Goal: Task Accomplishment & Management: Manage account settings

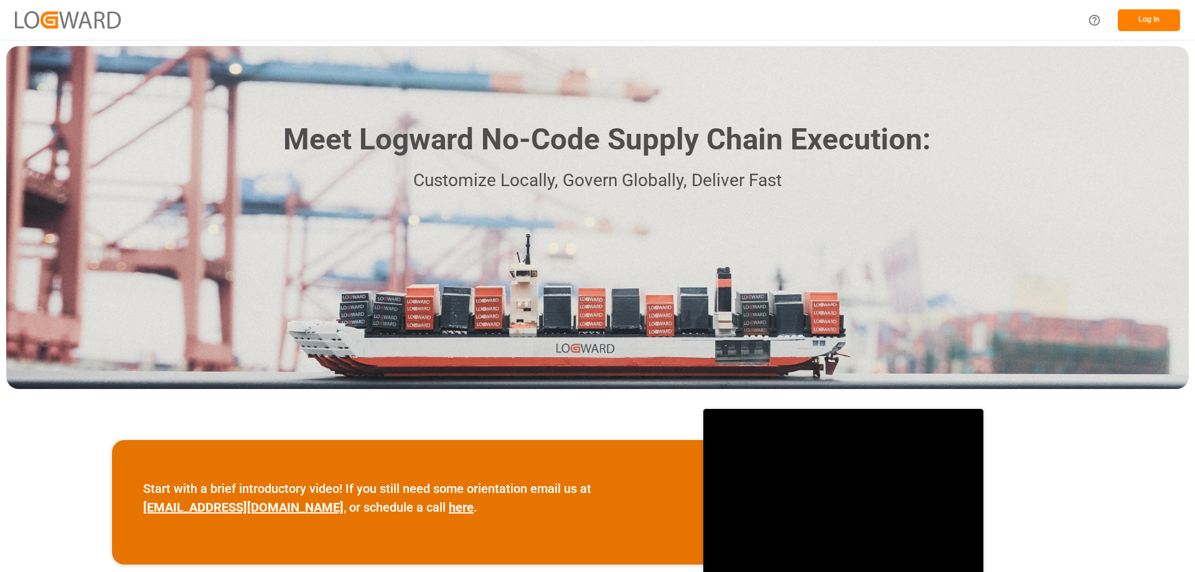
click at [1145, 22] on button "Log In" at bounding box center [1149, 20] width 62 height 22
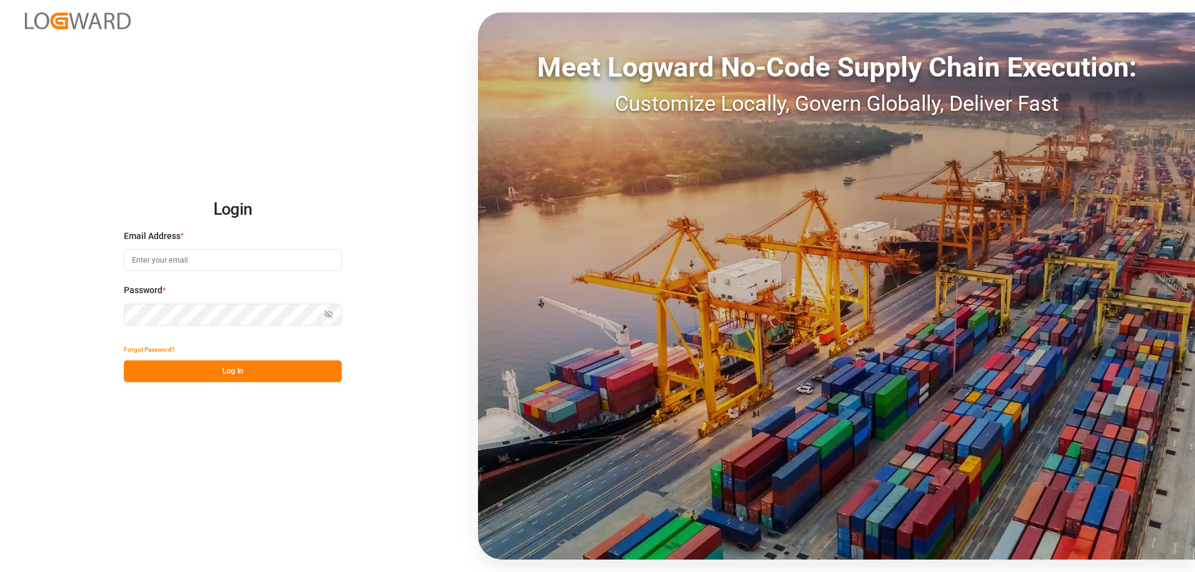
type input "[PERSON_NAME][EMAIL_ADDRESS][PERSON_NAME][DOMAIN_NAME]"
click at [270, 371] on button "Log In" at bounding box center [233, 371] width 218 height 22
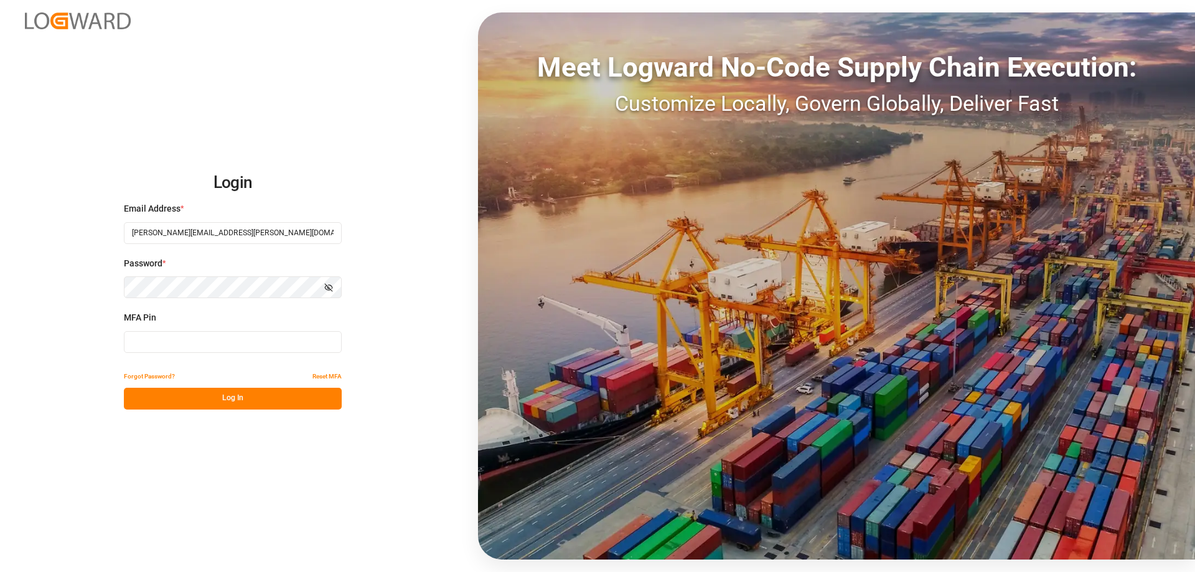
click at [230, 342] on input at bounding box center [233, 342] width 218 height 22
type input "560995"
click at [218, 404] on button "Log In" at bounding box center [233, 399] width 218 height 22
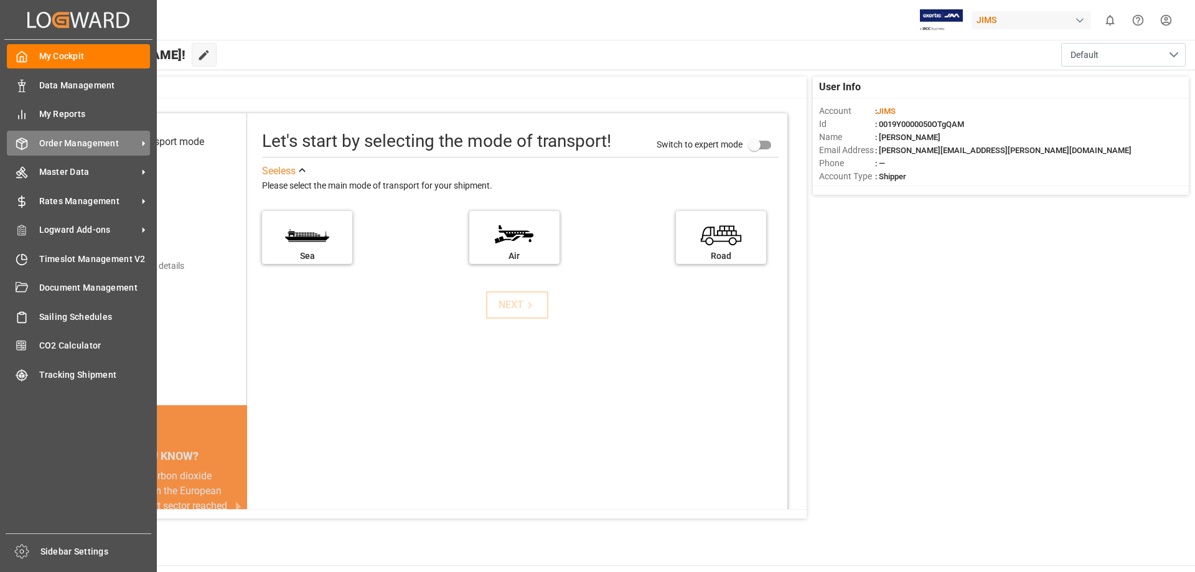
click at [93, 144] on span "Order Management" at bounding box center [88, 143] width 98 height 13
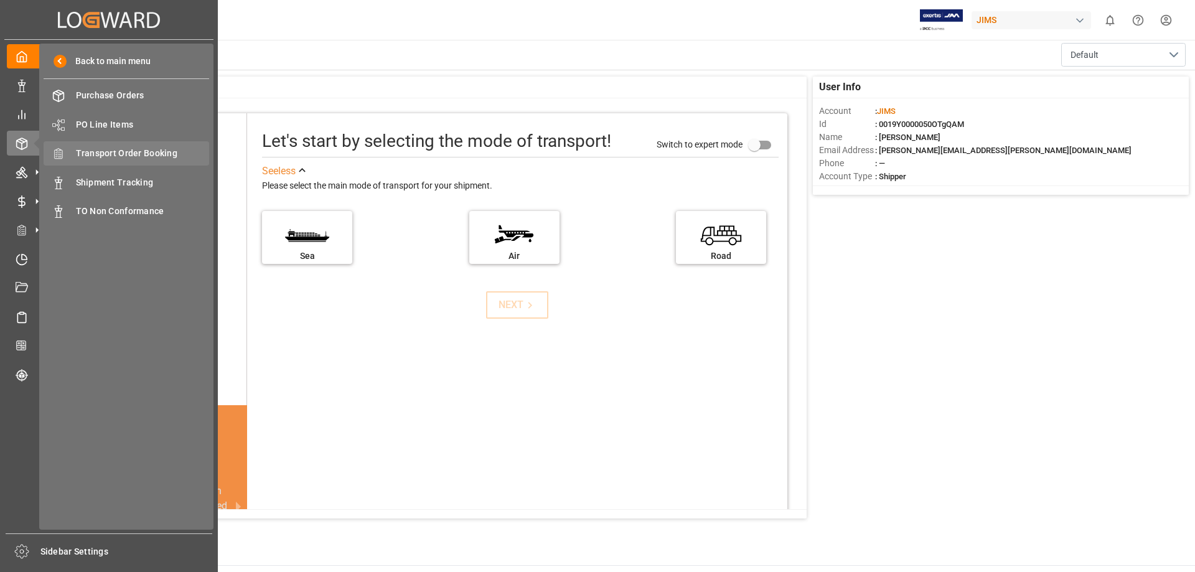
click at [128, 154] on span "Transport Order Booking" at bounding box center [143, 153] width 134 height 13
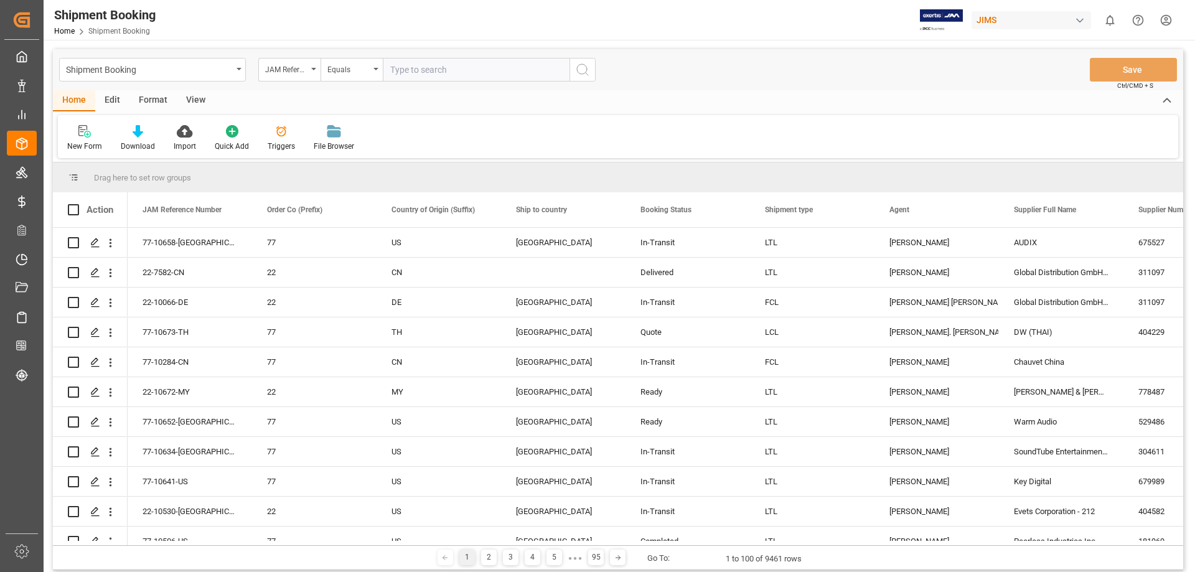
click at [420, 67] on input "text" at bounding box center [476, 70] width 187 height 24
type input "77-10594"
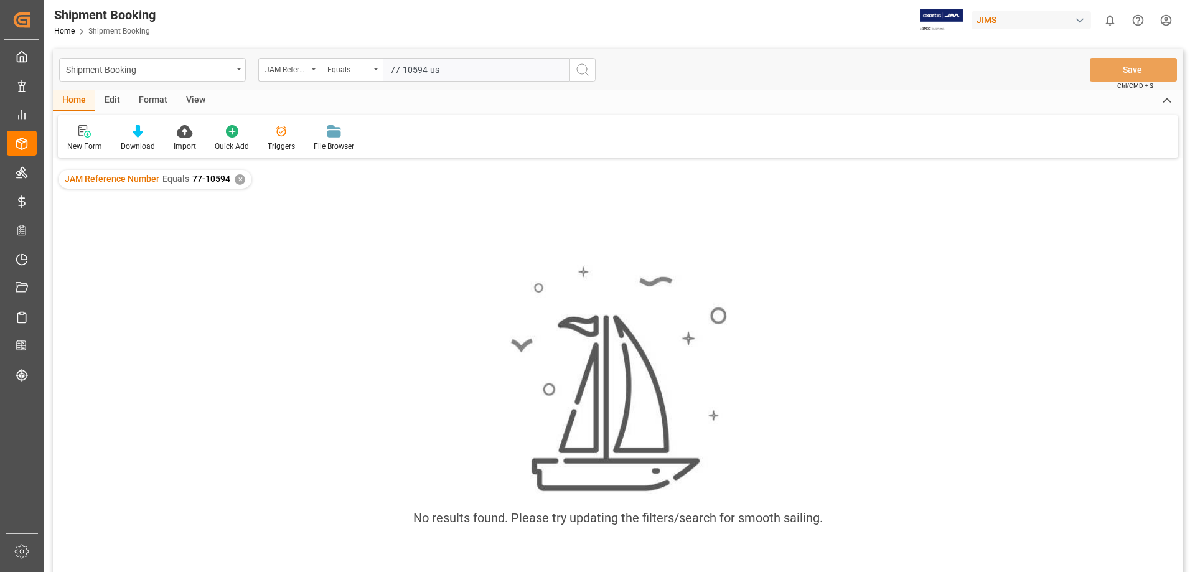
type input "77-10594-us"
click at [582, 75] on icon "search button" at bounding box center [582, 69] width 15 height 15
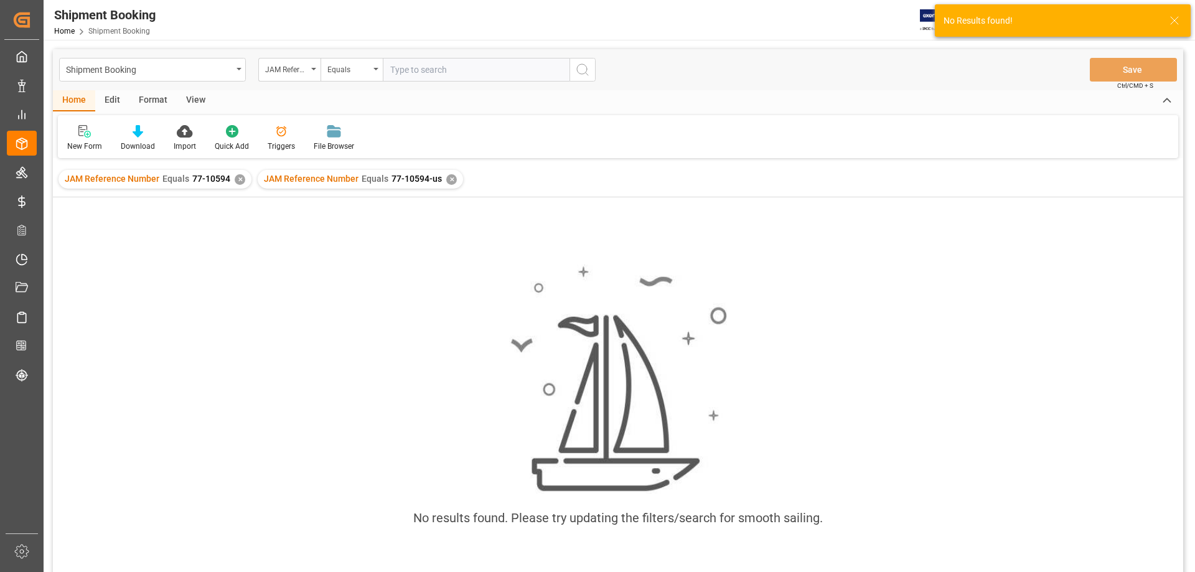
click at [238, 177] on div "✕" at bounding box center [240, 179] width 11 height 11
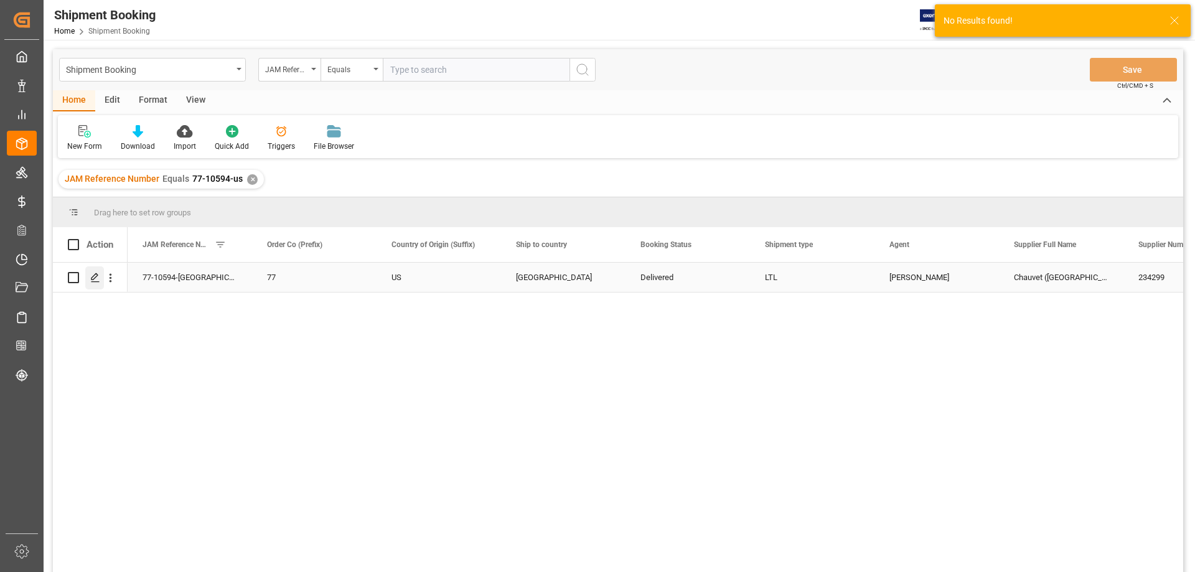
click at [96, 284] on div "Press SPACE to select this row." at bounding box center [94, 277] width 19 height 23
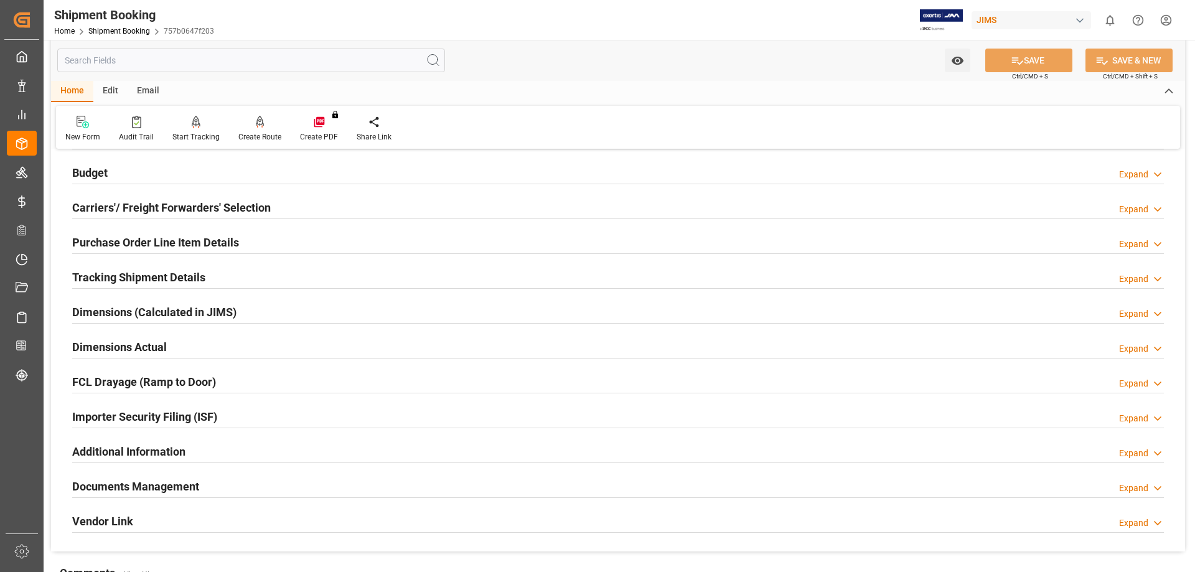
scroll to position [104, 0]
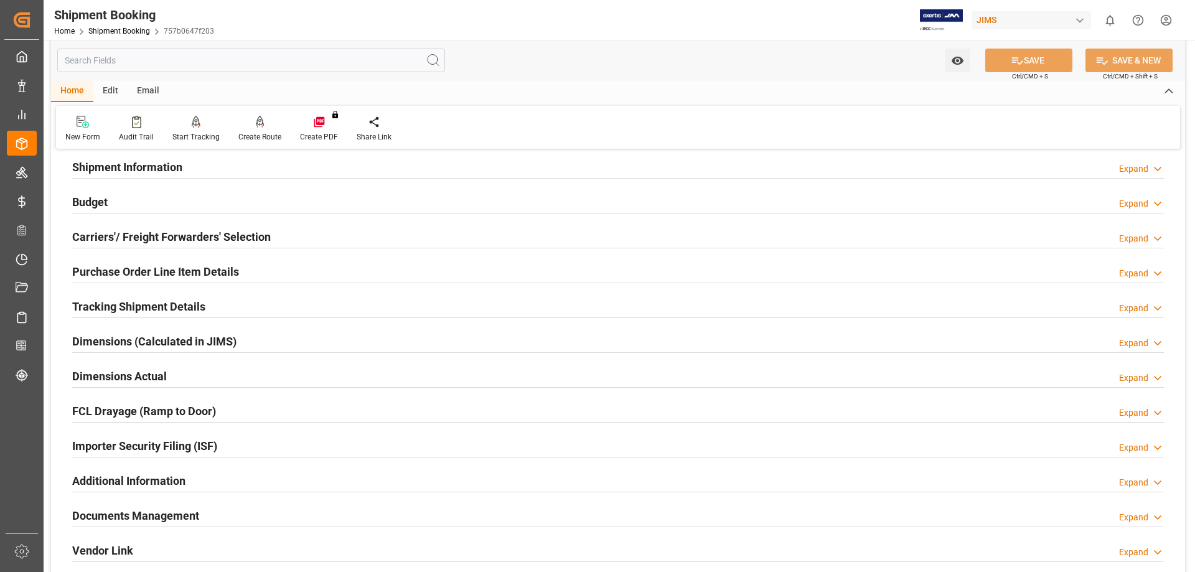
click at [107, 303] on h2 "Tracking Shipment Details" at bounding box center [138, 306] width 133 height 17
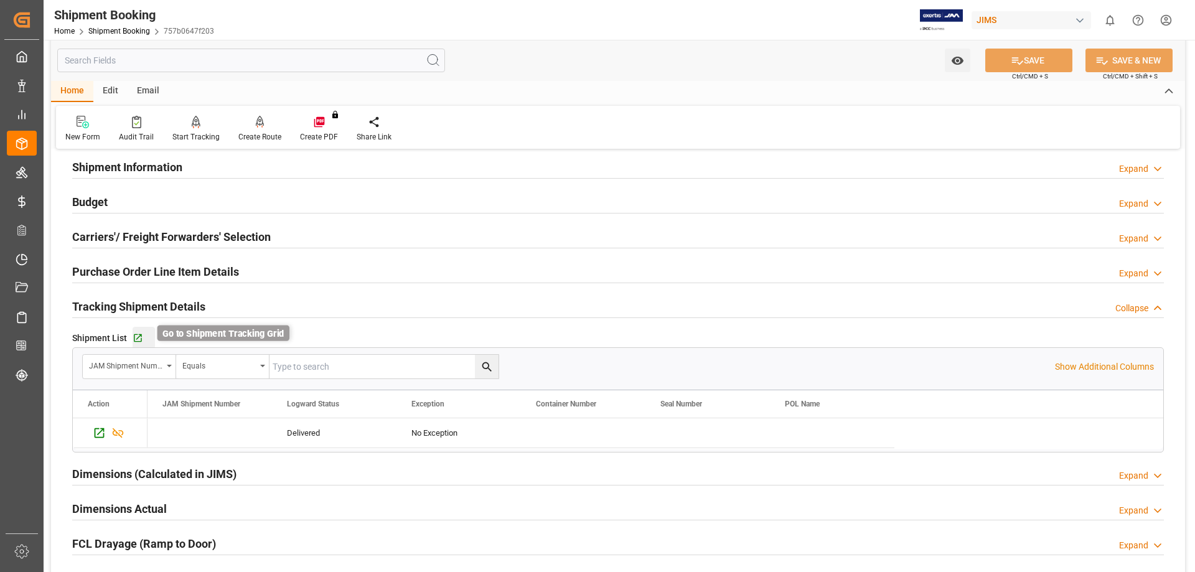
click at [138, 337] on icon "button" at bounding box center [138, 338] width 8 height 8
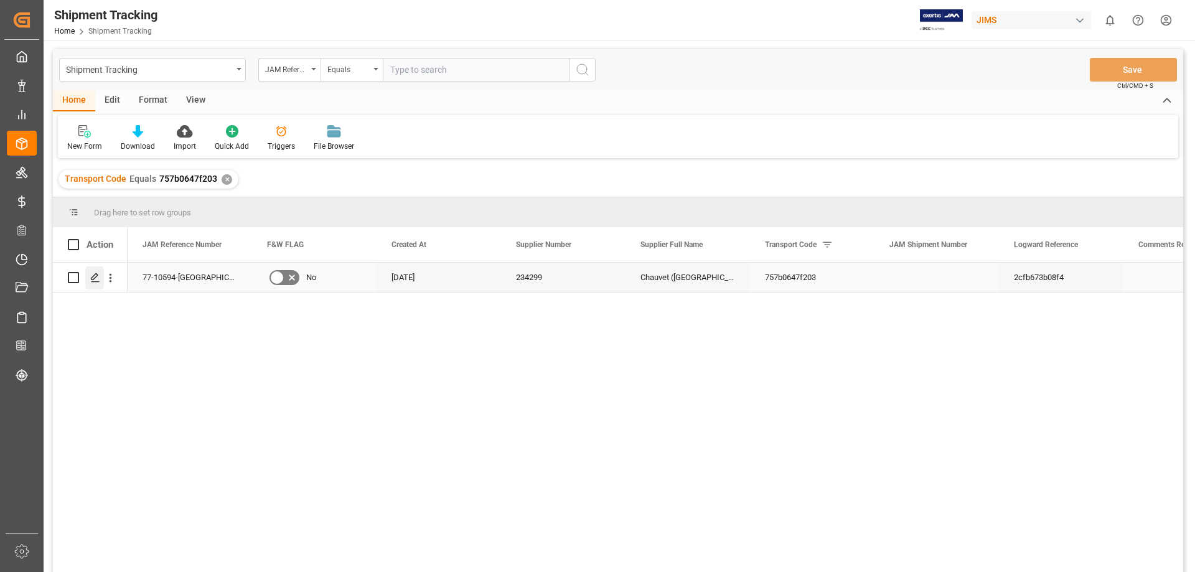
click at [94, 282] on line "Press SPACE to select this row." at bounding box center [95, 282] width 7 height 0
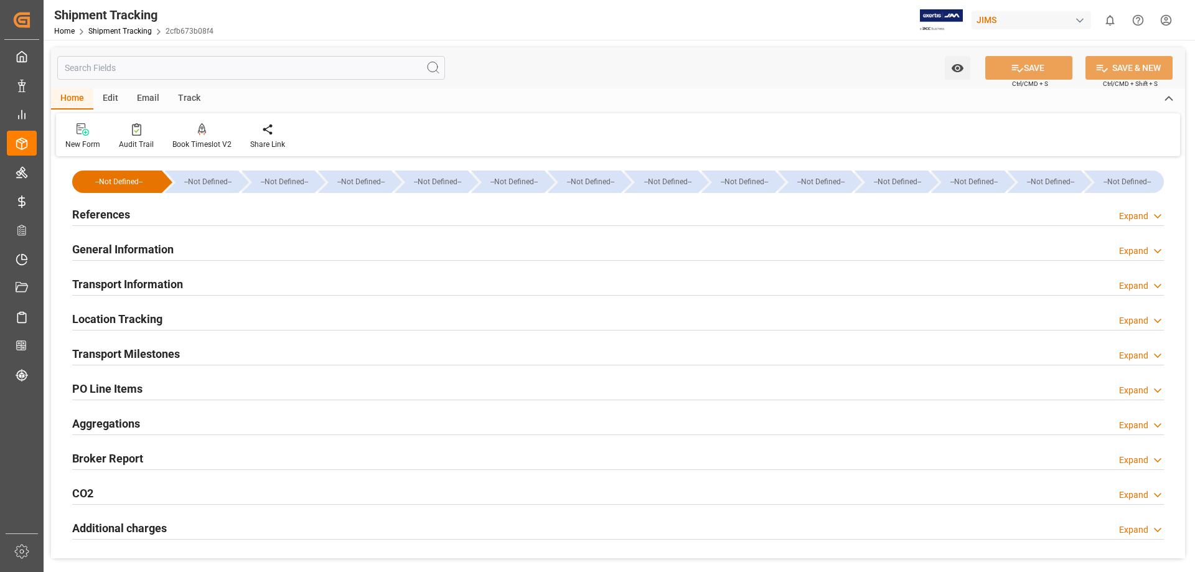
type input "[DATE] 00:00"
type input "[DATE]"
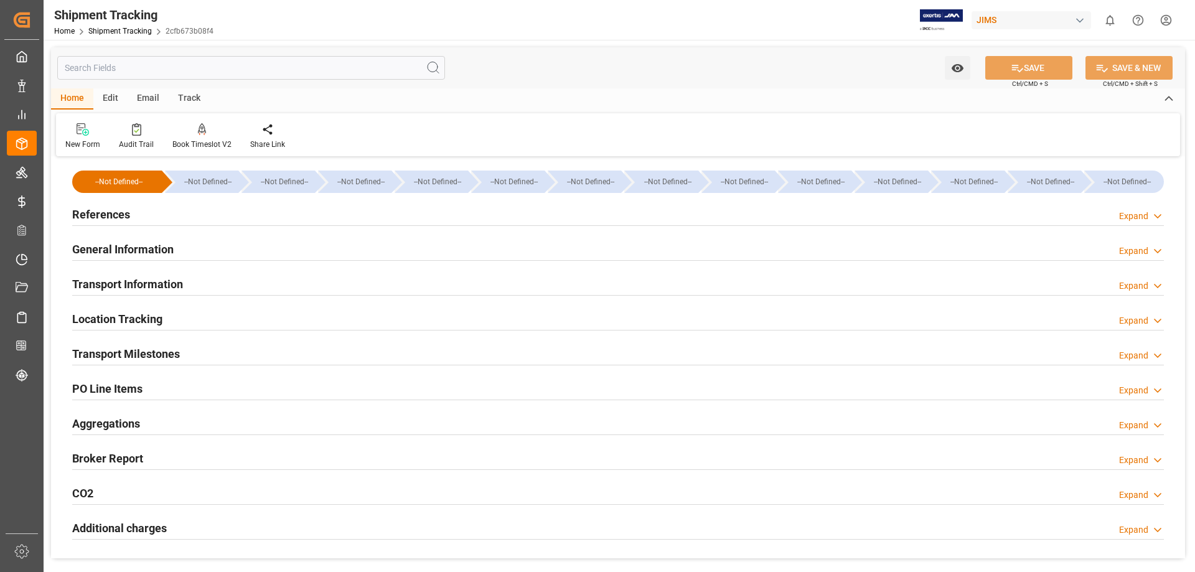
type input "[DATE]"
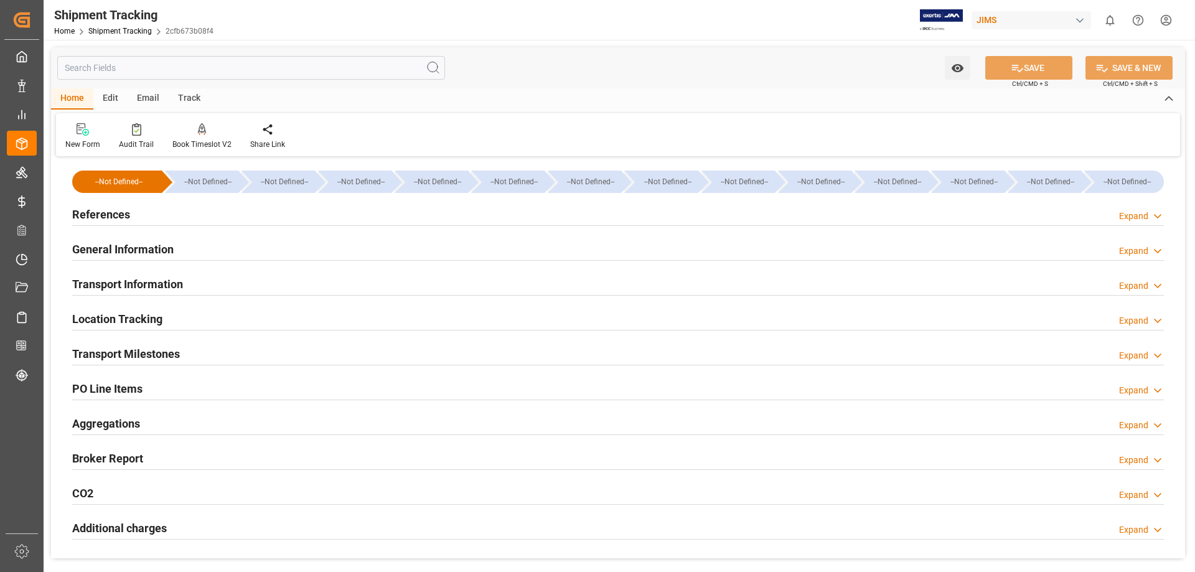
click at [145, 356] on h2 "Transport Milestones" at bounding box center [126, 354] width 108 height 17
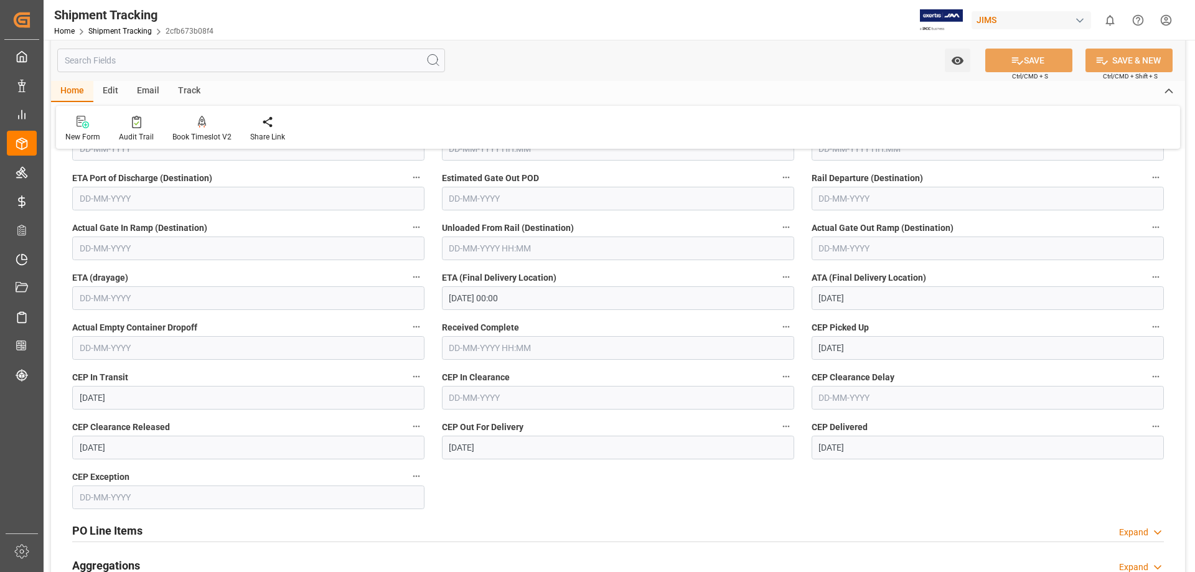
scroll to position [311, 0]
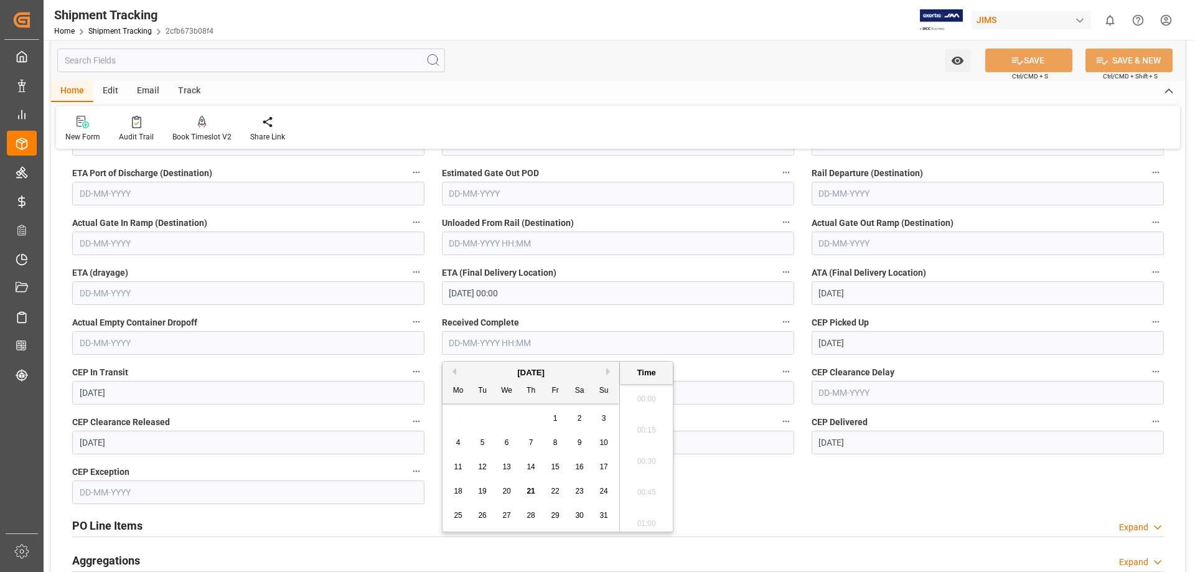
click at [507, 340] on input "text" at bounding box center [618, 343] width 352 height 24
click at [530, 492] on span "21" at bounding box center [531, 491] width 8 height 9
type input "[DATE] 00:00"
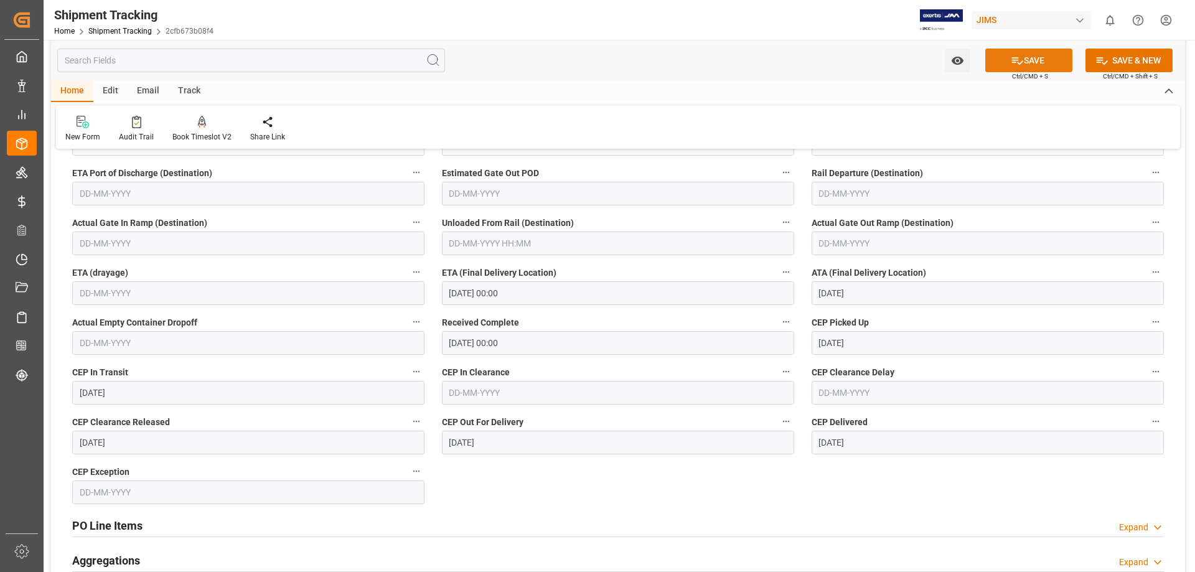
click at [1025, 60] on button "SAVE" at bounding box center [1028, 61] width 87 height 24
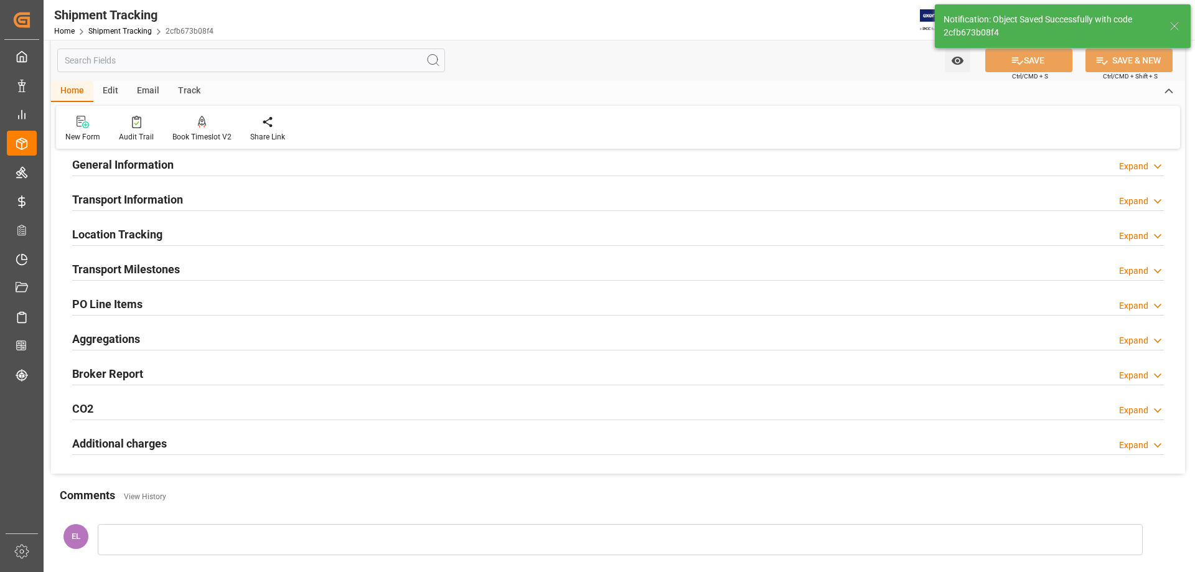
scroll to position [0, 0]
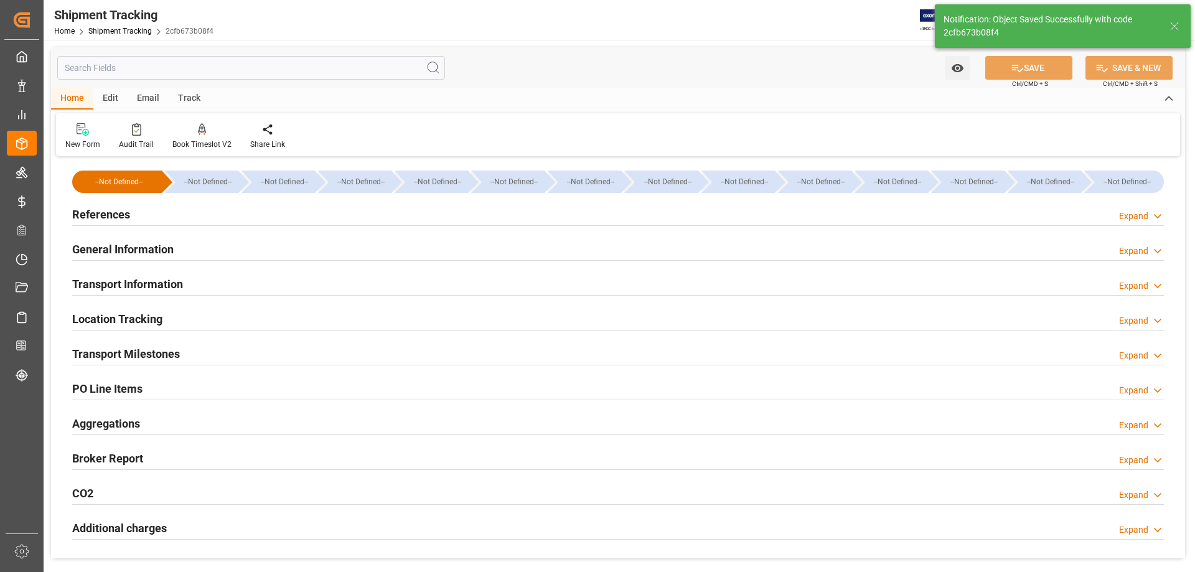
click at [139, 250] on h2 "General Information" at bounding box center [122, 249] width 101 height 17
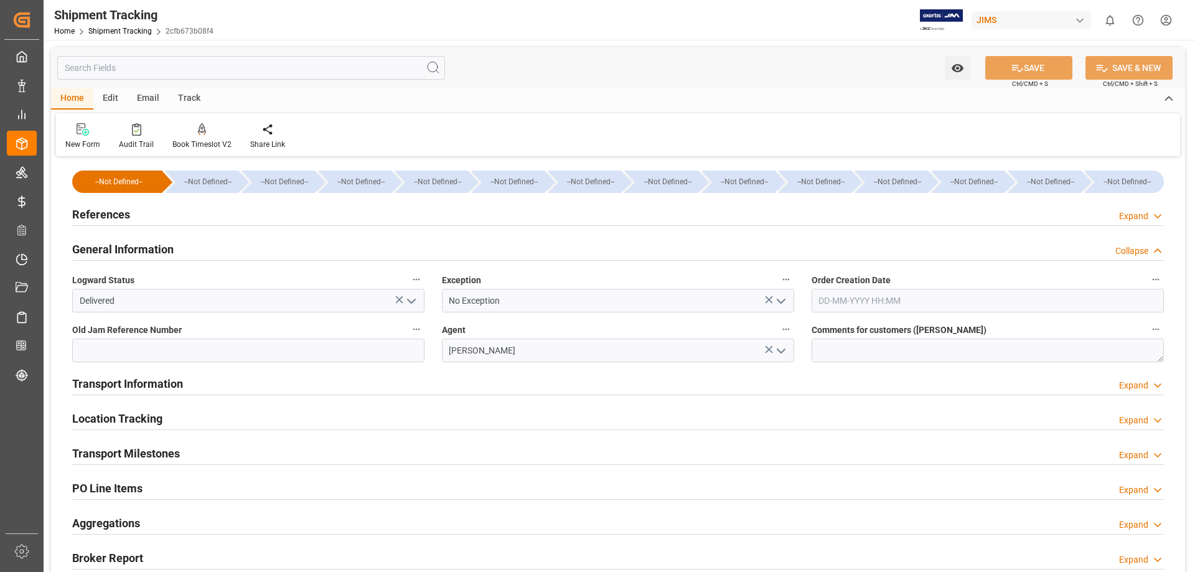
click at [410, 301] on polyline "open menu" at bounding box center [411, 301] width 7 height 4
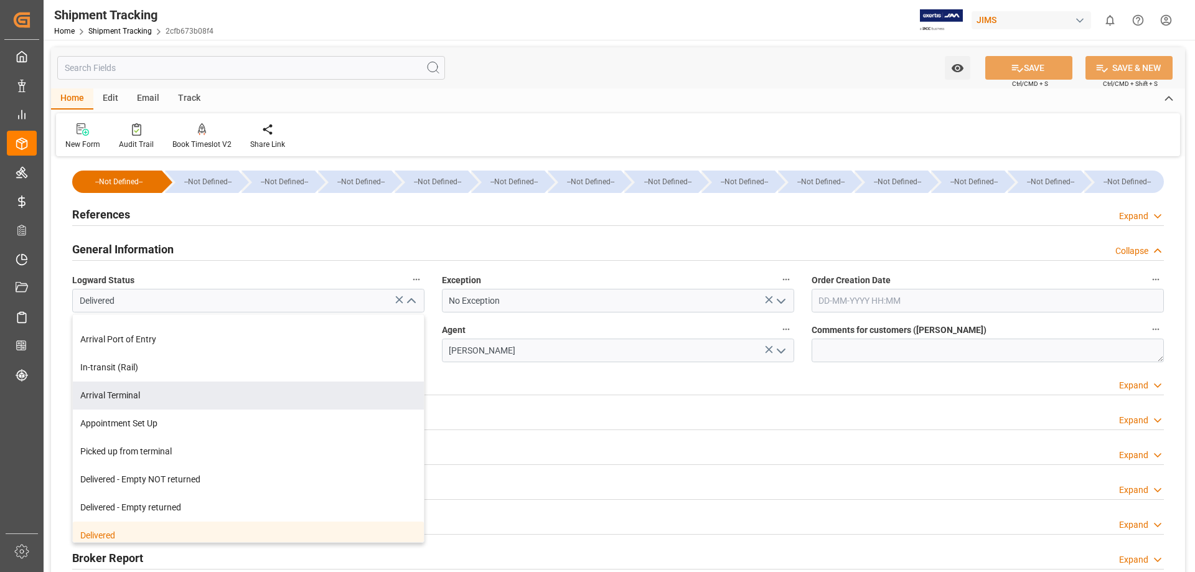
scroll to position [220, 0]
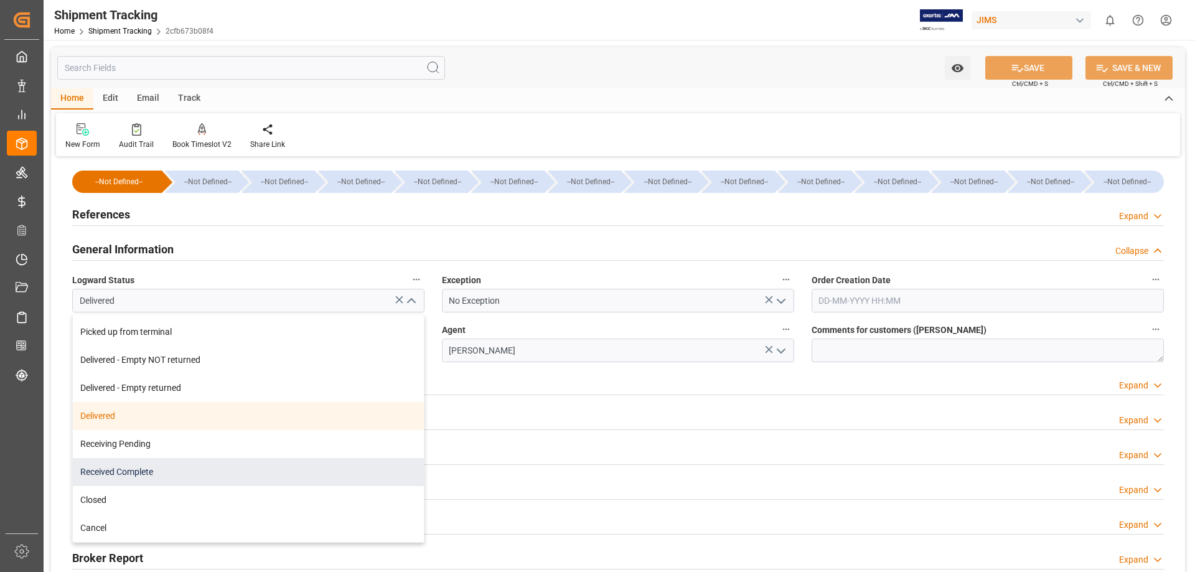
click at [228, 470] on div "Received Complete" at bounding box center [248, 472] width 351 height 28
type input "Received Complete"
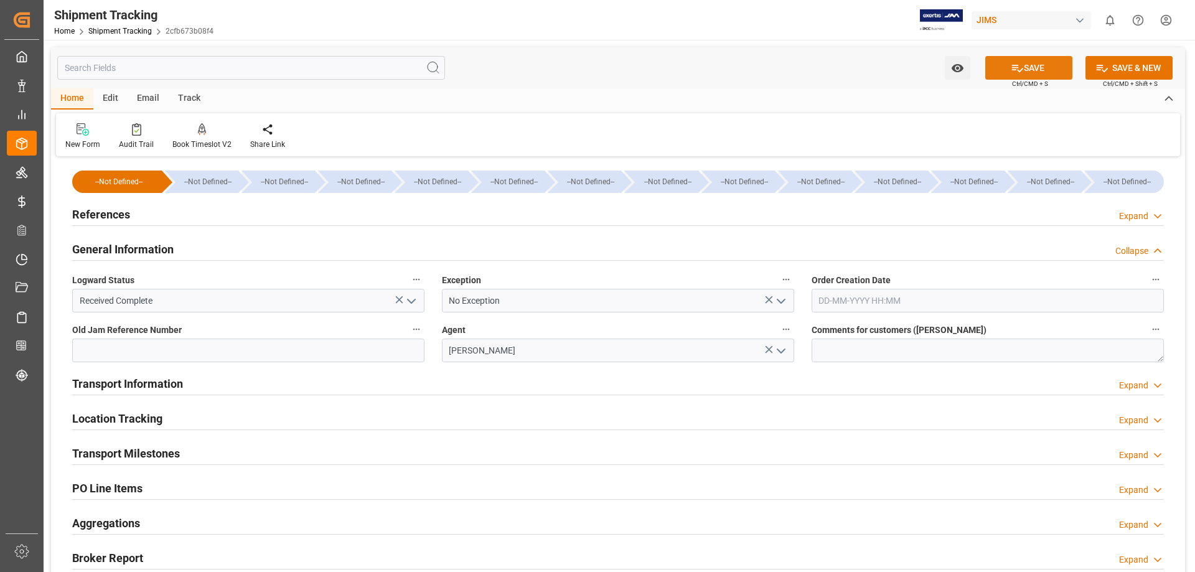
click at [1030, 68] on button "SAVE" at bounding box center [1028, 68] width 87 height 24
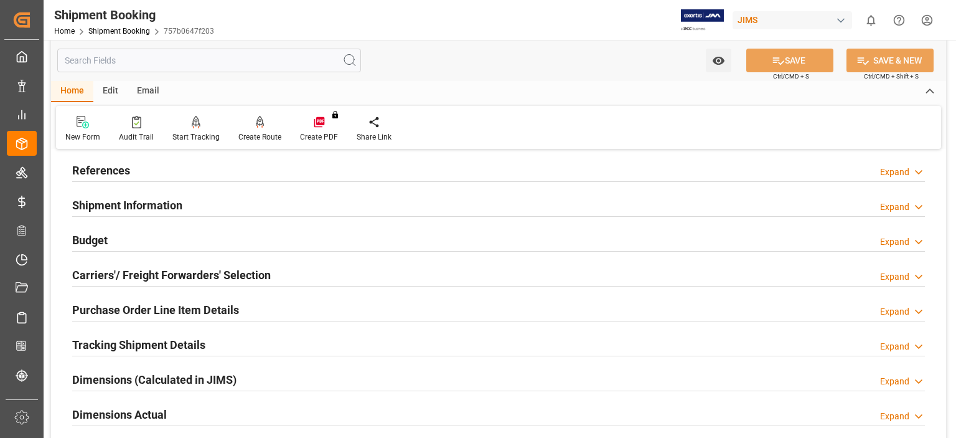
scroll to position [103, 0]
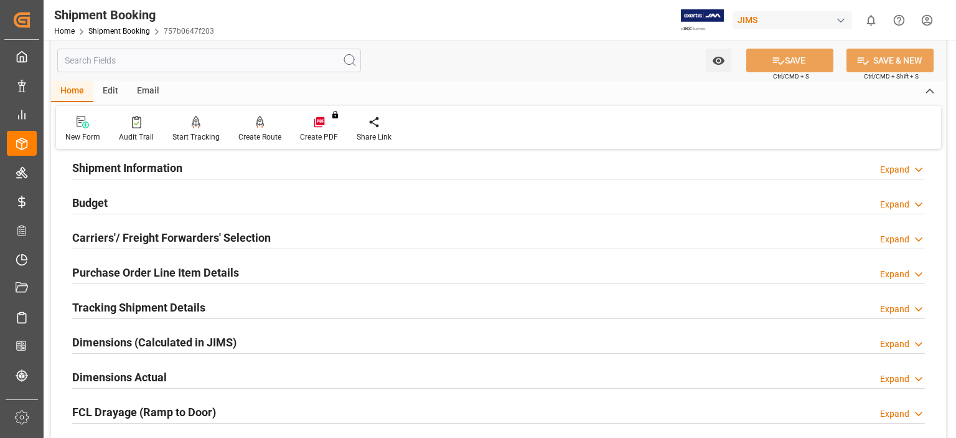
click at [147, 306] on h2 "Tracking Shipment Details" at bounding box center [138, 307] width 133 height 17
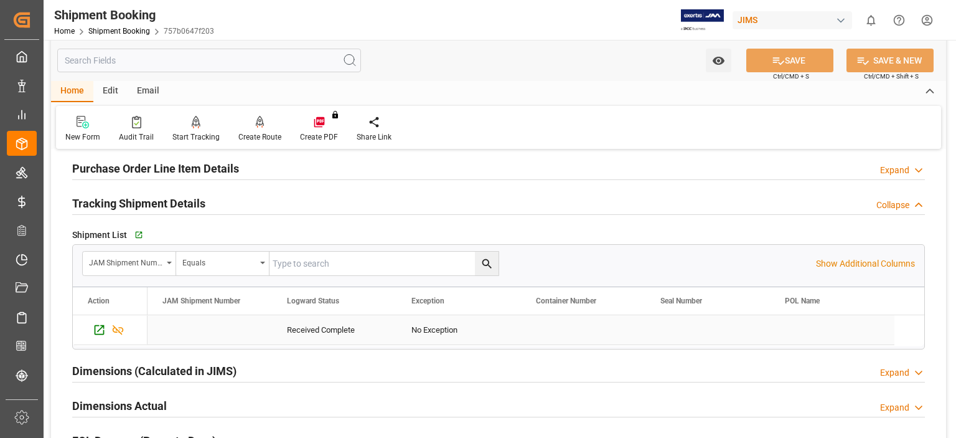
scroll to position [415, 0]
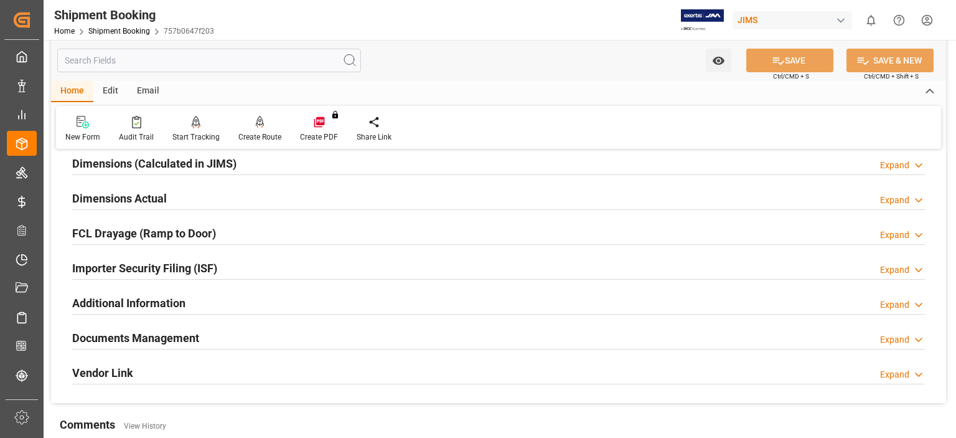
click at [152, 341] on h2 "Documents Management" at bounding box center [135, 337] width 127 height 17
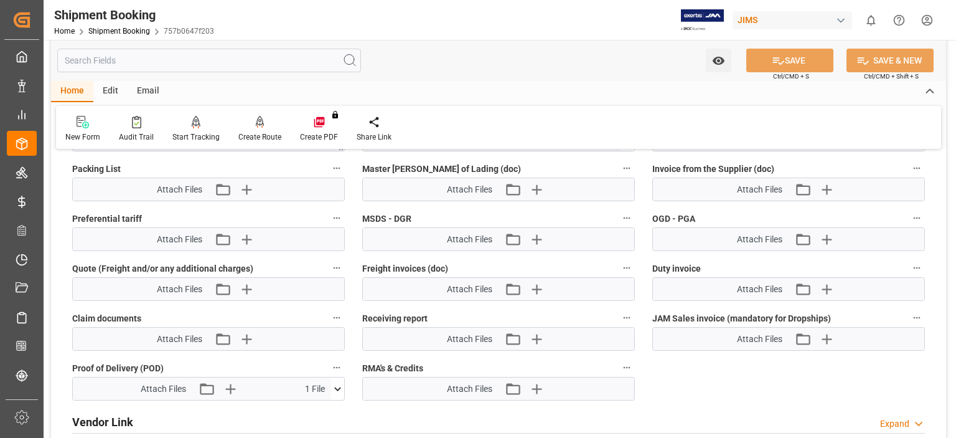
scroll to position [830, 0]
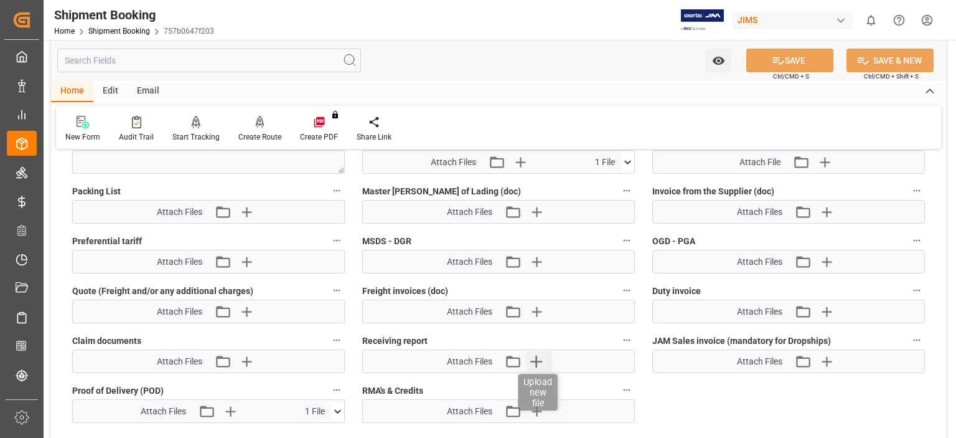
click at [537, 357] on icon "button" at bounding box center [536, 361] width 12 height 12
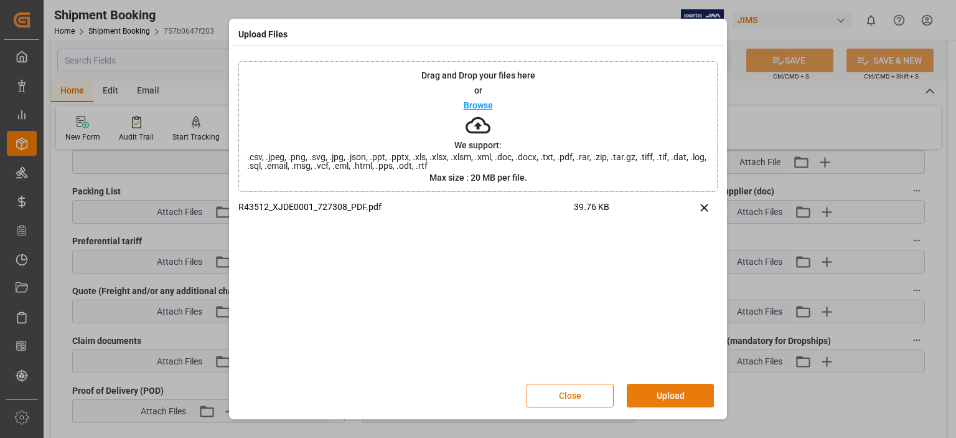
click at [667, 392] on button "Upload" at bounding box center [670, 395] width 87 height 24
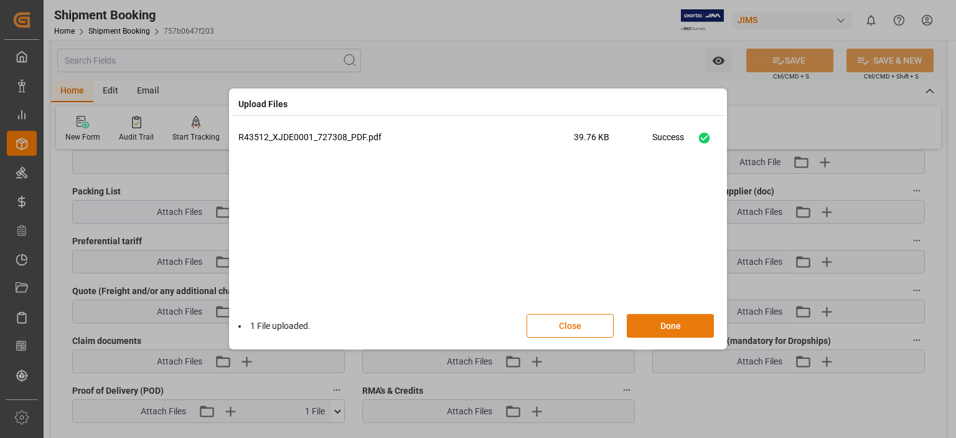
click at [676, 323] on button "Done" at bounding box center [670, 326] width 87 height 24
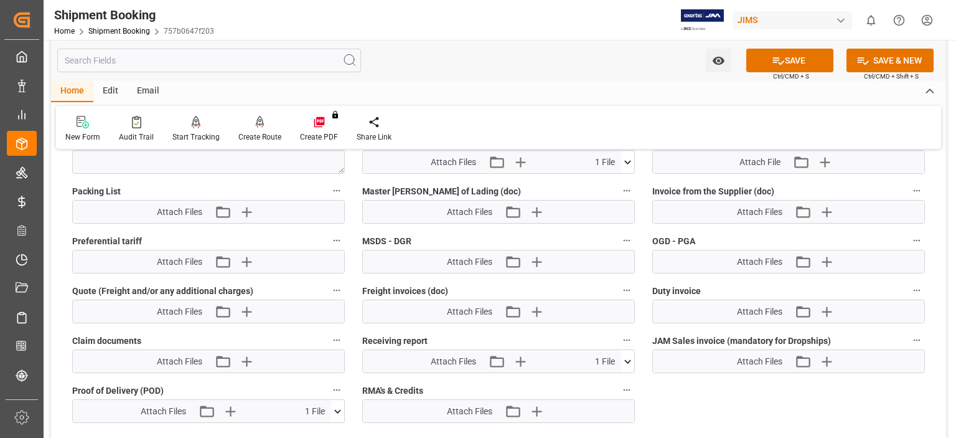
scroll to position [726, 0]
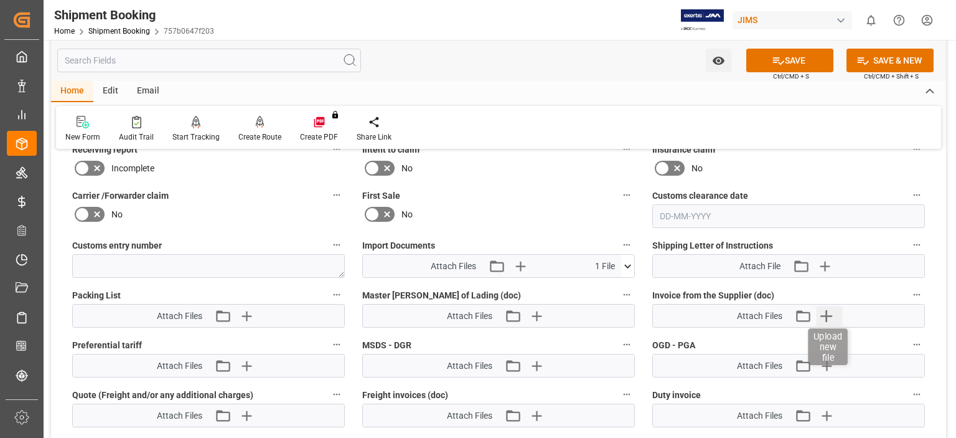
click at [824, 314] on icon "button" at bounding box center [827, 316] width 20 height 20
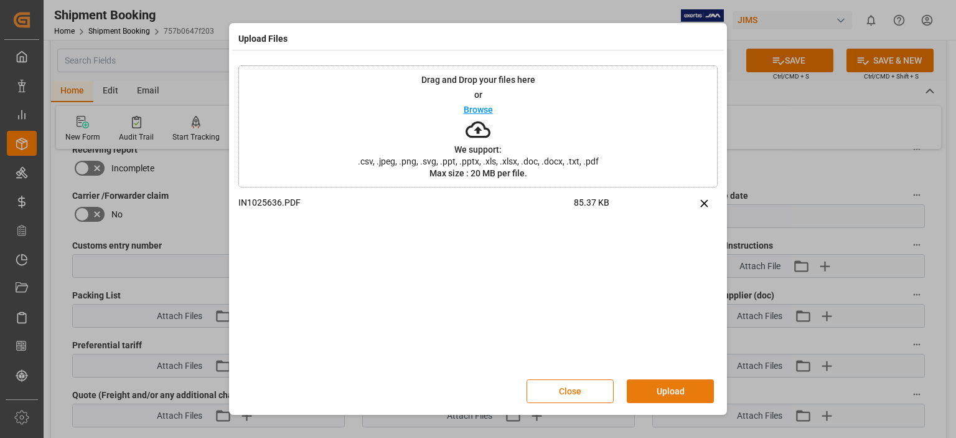
click at [659, 393] on button "Upload" at bounding box center [670, 391] width 87 height 24
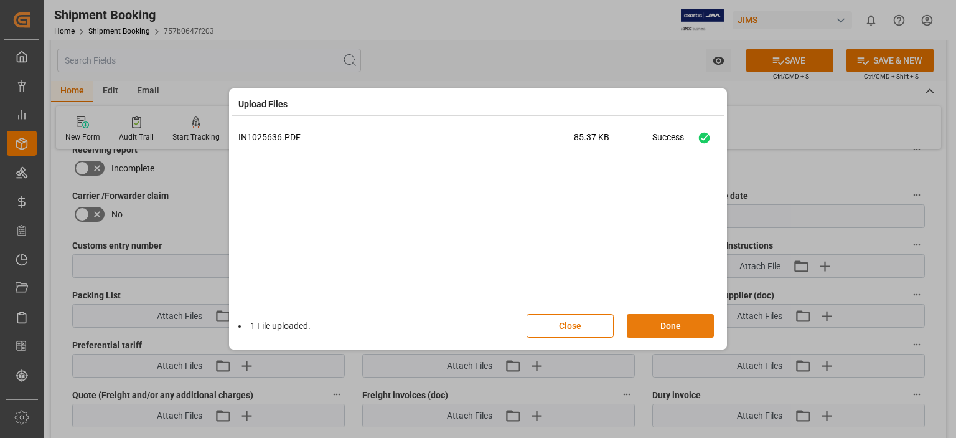
click at [665, 322] on button "Done" at bounding box center [670, 326] width 87 height 24
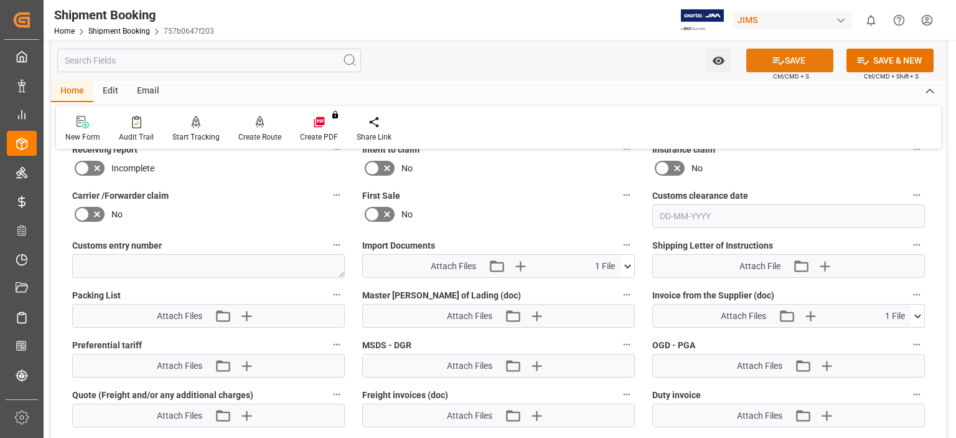
click at [802, 63] on button "SAVE" at bounding box center [789, 61] width 87 height 24
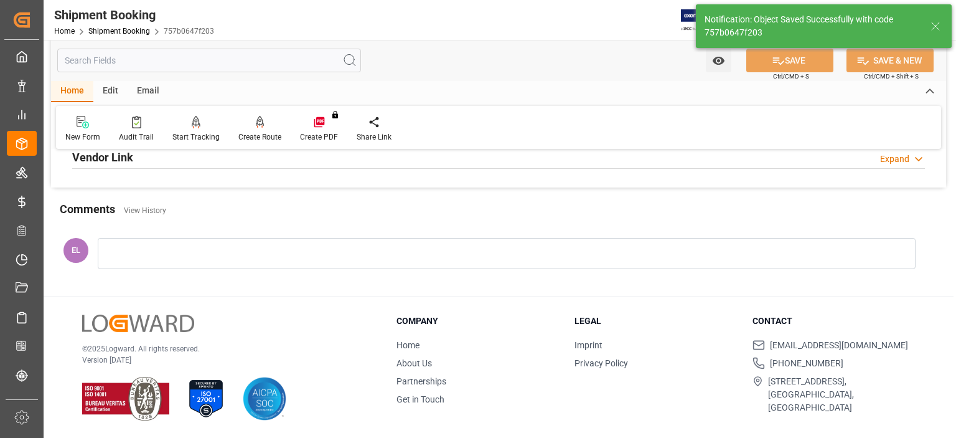
scroll to position [496, 0]
